Goal: Task Accomplishment & Management: Manage account settings

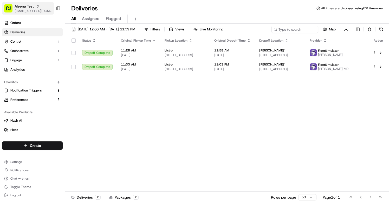
click at [23, 9] on span "[EMAIL_ADDRESS][DOMAIN_NAME]" at bounding box center [33, 11] width 37 height 4
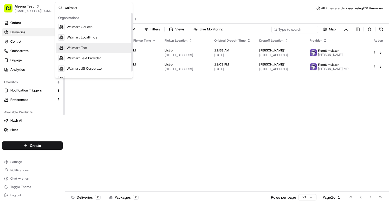
scroll to position [7, 0]
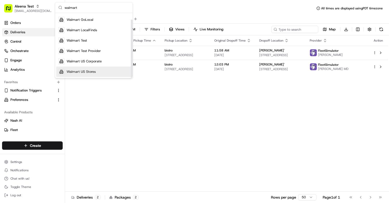
type input "walmart"
click at [75, 73] on span "Walmart US Stores" at bounding box center [81, 71] width 29 height 5
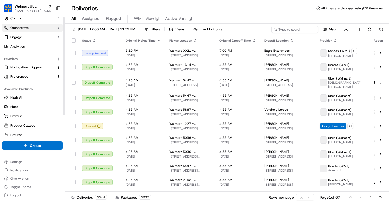
scroll to position [0, 0]
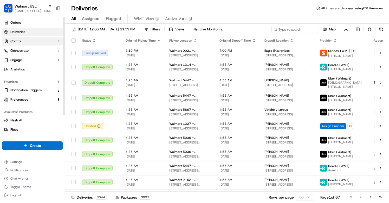
click at [42, 44] on button "Control" at bounding box center [32, 41] width 61 height 8
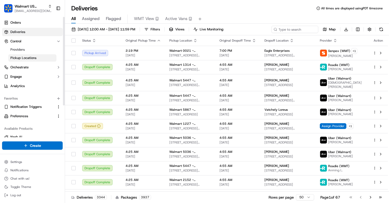
click at [39, 58] on link "Pickup Locations" at bounding box center [32, 57] width 48 height 7
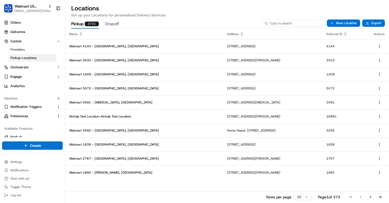
click at [290, 25] on input at bounding box center [293, 22] width 62 height 7
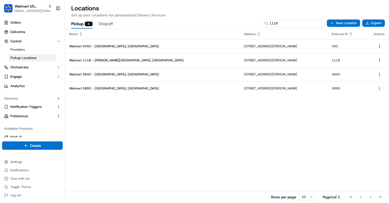
click at [305, 25] on input "1118" at bounding box center [293, 22] width 62 height 7
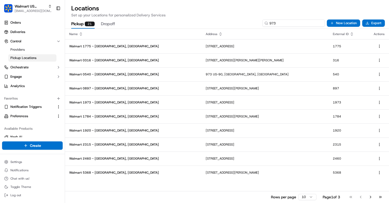
click at [269, 21] on input "973" at bounding box center [293, 22] width 62 height 7
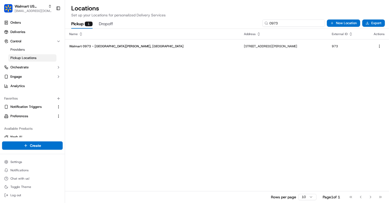
click at [294, 24] on input "0973" at bounding box center [293, 22] width 62 height 7
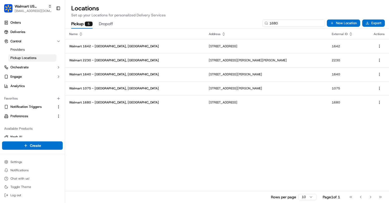
click at [292, 24] on input "1680" at bounding box center [293, 22] width 62 height 7
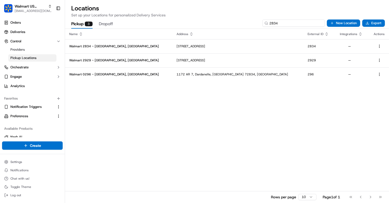
click at [305, 26] on input "2834" at bounding box center [293, 22] width 62 height 7
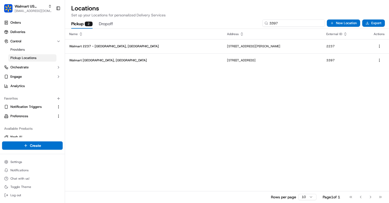
click at [299, 24] on input "3397" at bounding box center [293, 22] width 62 height 7
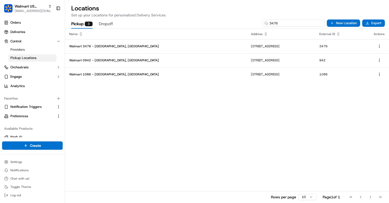
click at [299, 24] on input "3476" at bounding box center [293, 22] width 62 height 7
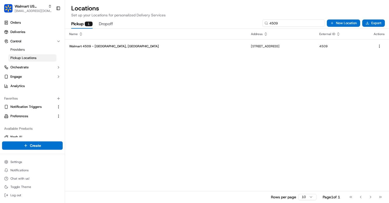
click at [310, 24] on input "4509" at bounding box center [293, 22] width 62 height 7
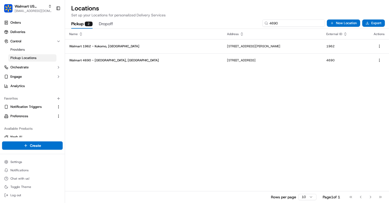
click at [302, 22] on input "4690" at bounding box center [293, 22] width 62 height 7
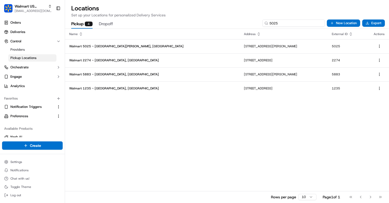
click at [295, 23] on input "5025" at bounding box center [293, 22] width 62 height 7
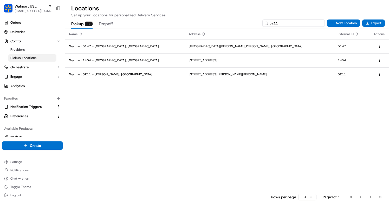
type input "5211"
